Goal: Transaction & Acquisition: Purchase product/service

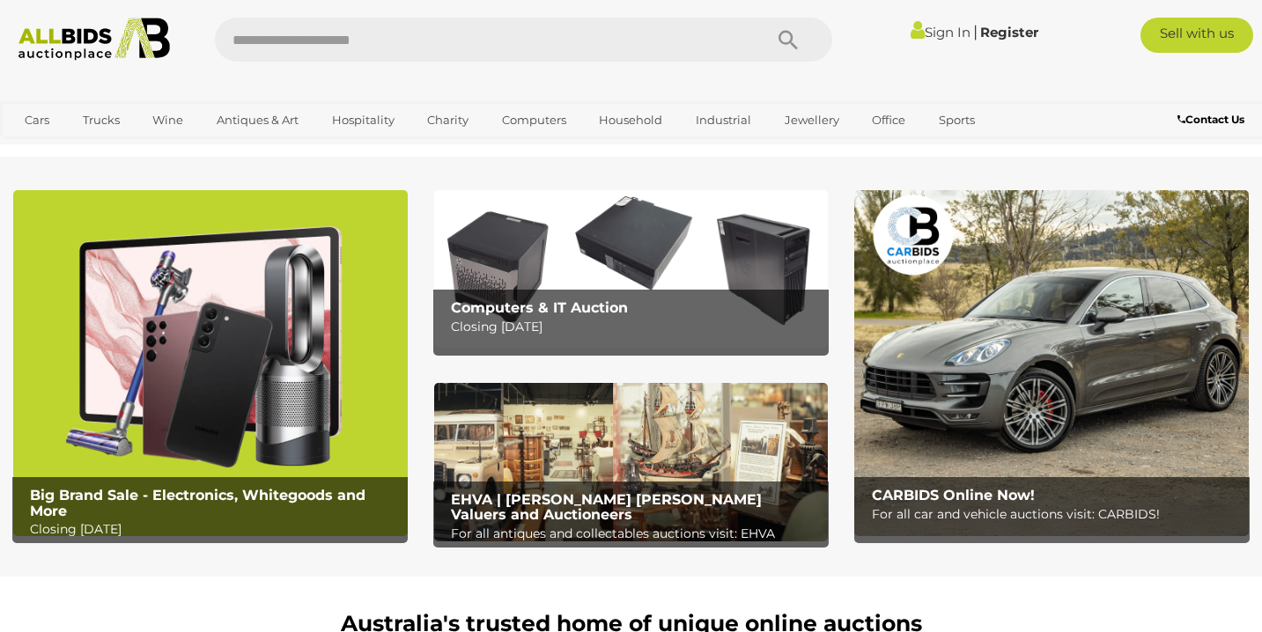
click at [476, 36] on input "text" at bounding box center [480, 40] width 531 height 44
type input "*****"
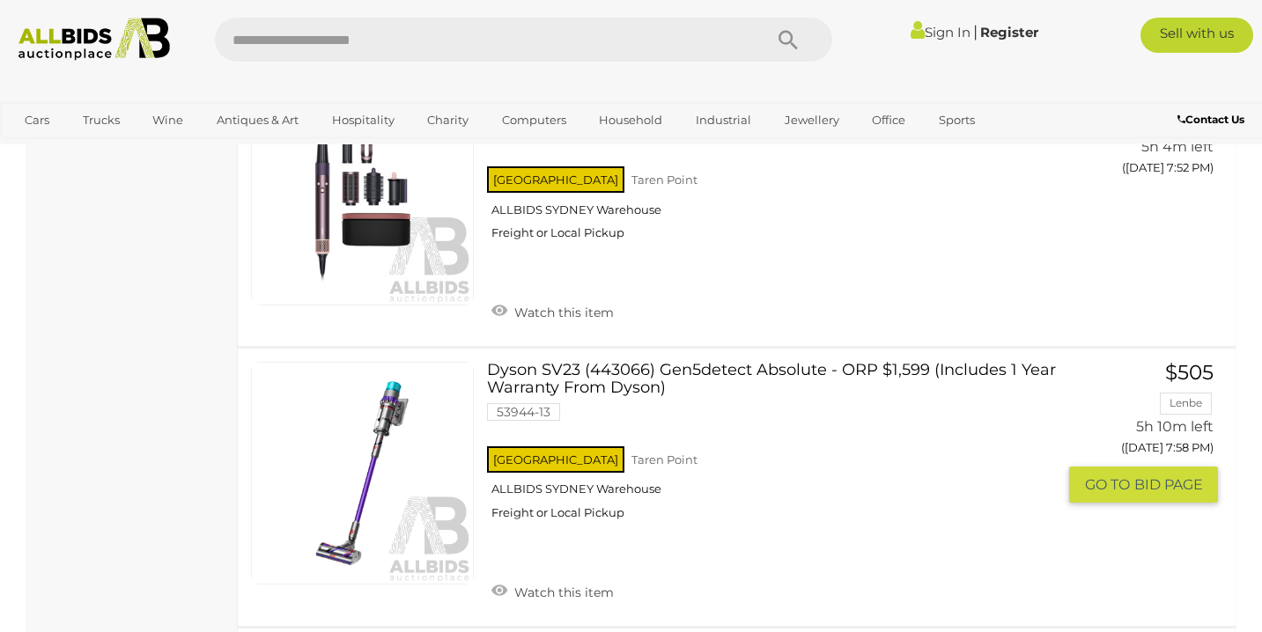
scroll to position [2438, 0]
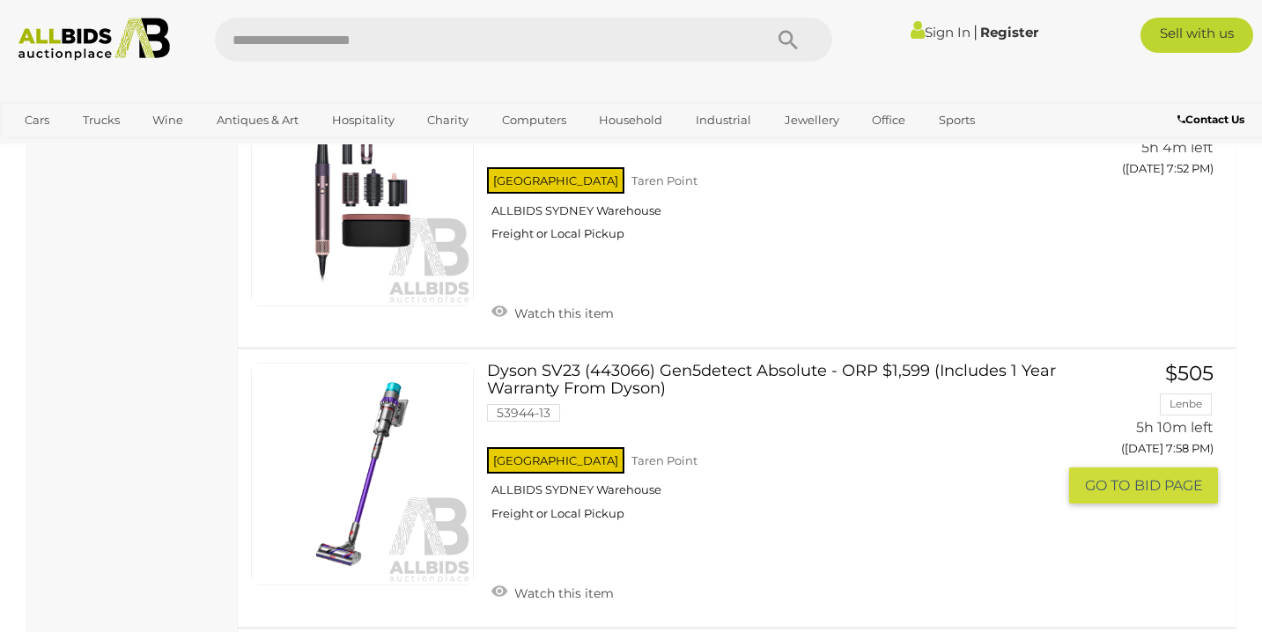
click at [793, 444] on div "NSW Taren Point ALLBIDS SYDNEY Warehouse Freight or Local Pickup" at bounding box center [771, 489] width 569 height 91
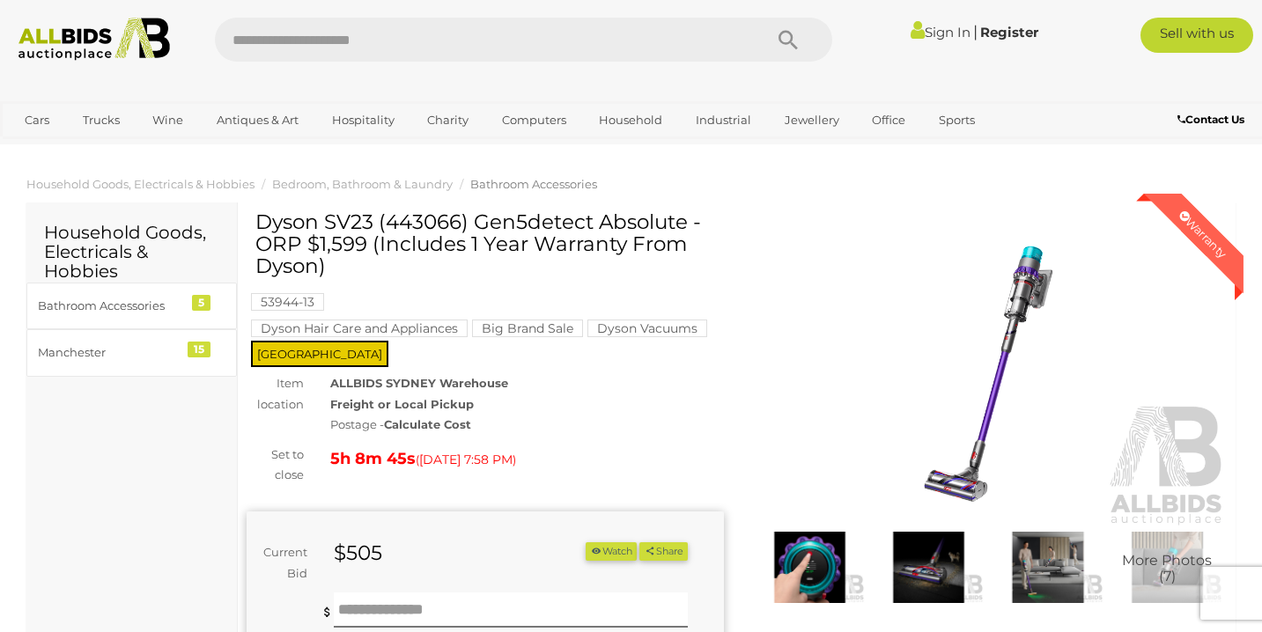
drag, startPoint x: 0, startPoint y: 0, endPoint x: 793, endPoint y: 431, distance: 902.4
click at [925, 58] on div "Sign In |" at bounding box center [631, 40] width 1288 height 44
